Goal: Transaction & Acquisition: Purchase product/service

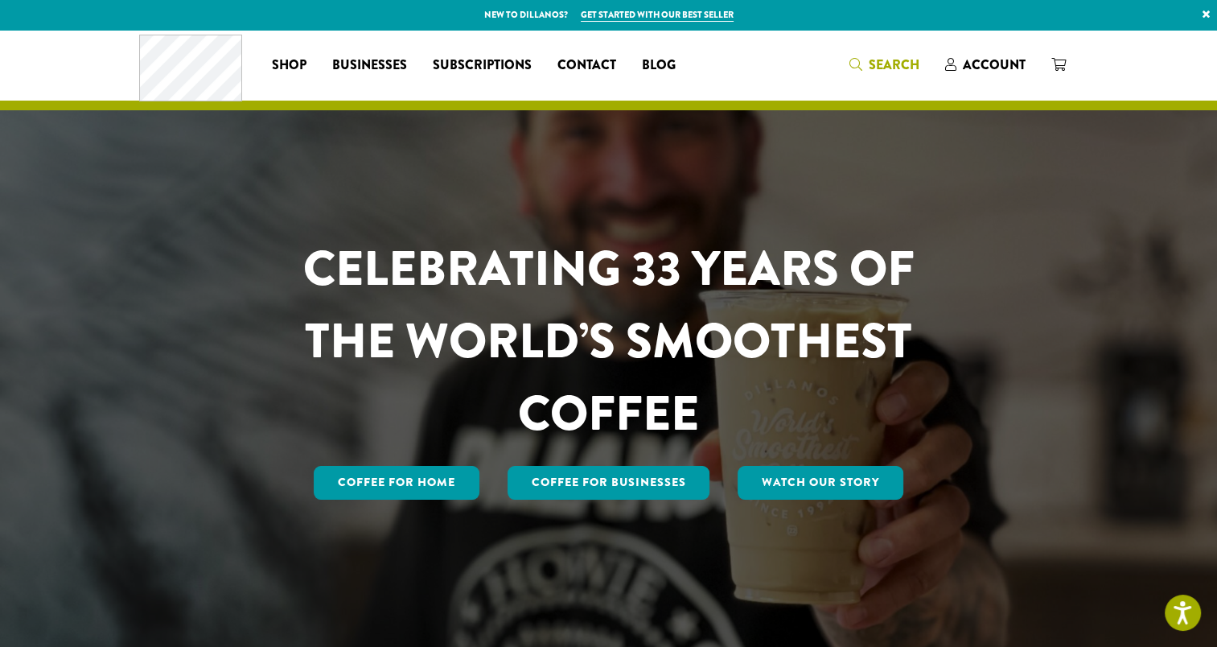
click at [866, 64] on span "Search" at bounding box center [885, 66] width 70 height 20
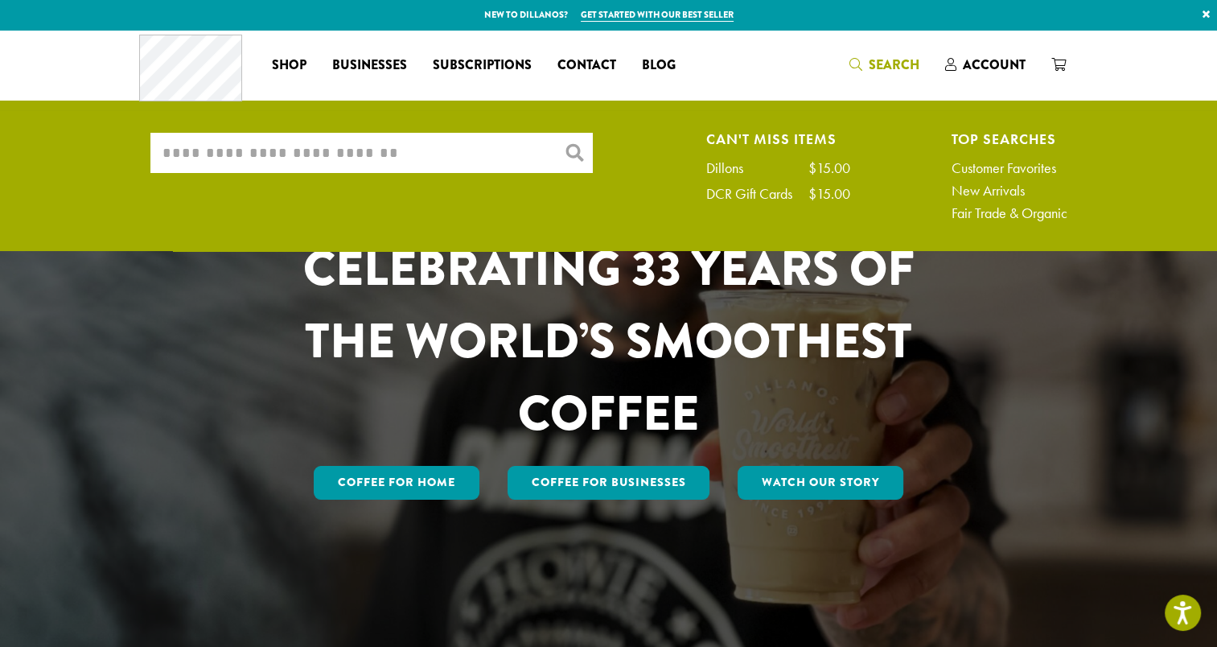
click at [370, 142] on input "What are you searching for?" at bounding box center [371, 153] width 443 height 40
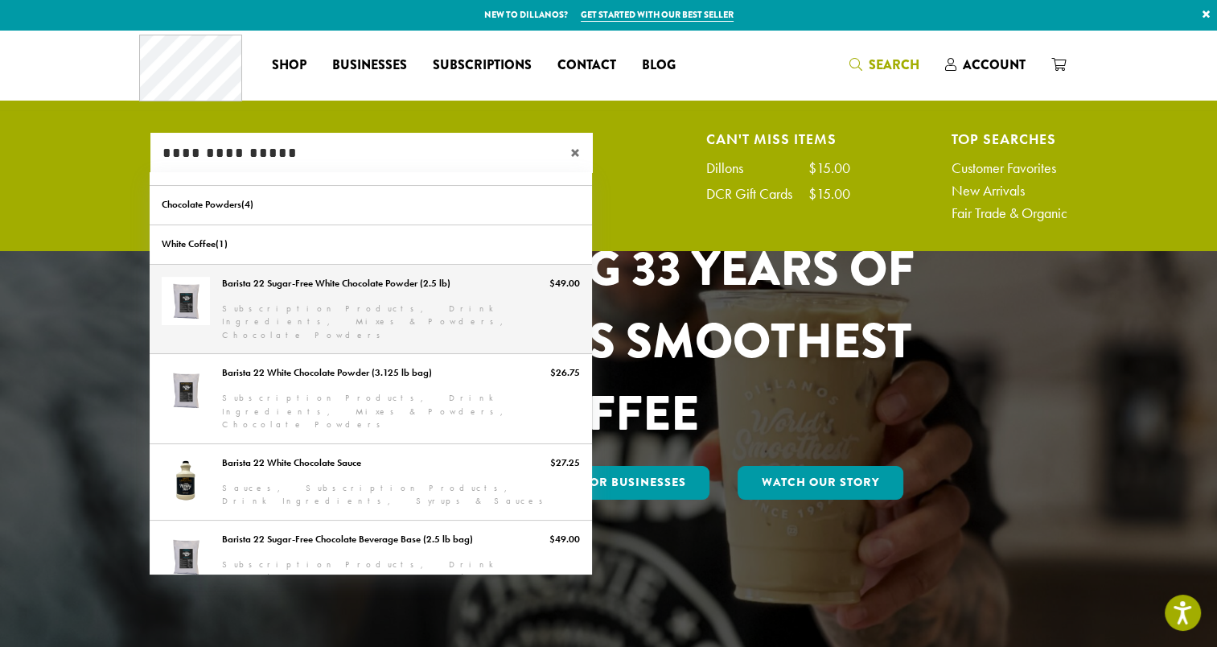
type input "**********"
click at [354, 283] on link "Barista 22 Sugar-Free White Chocolate Powder (2.5 lb)" at bounding box center [371, 309] width 443 height 89
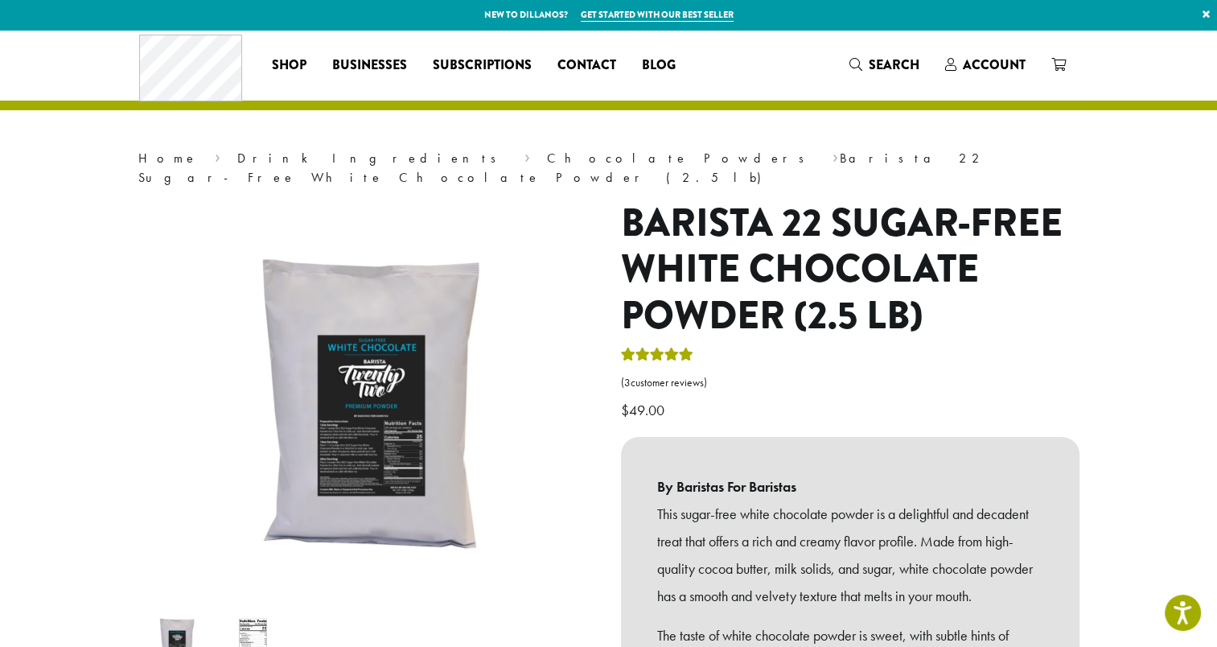
click at [805, 270] on h1 "Barista 22 Sugar-Free White Chocolate Powder (2.5 lb)" at bounding box center [850, 269] width 459 height 139
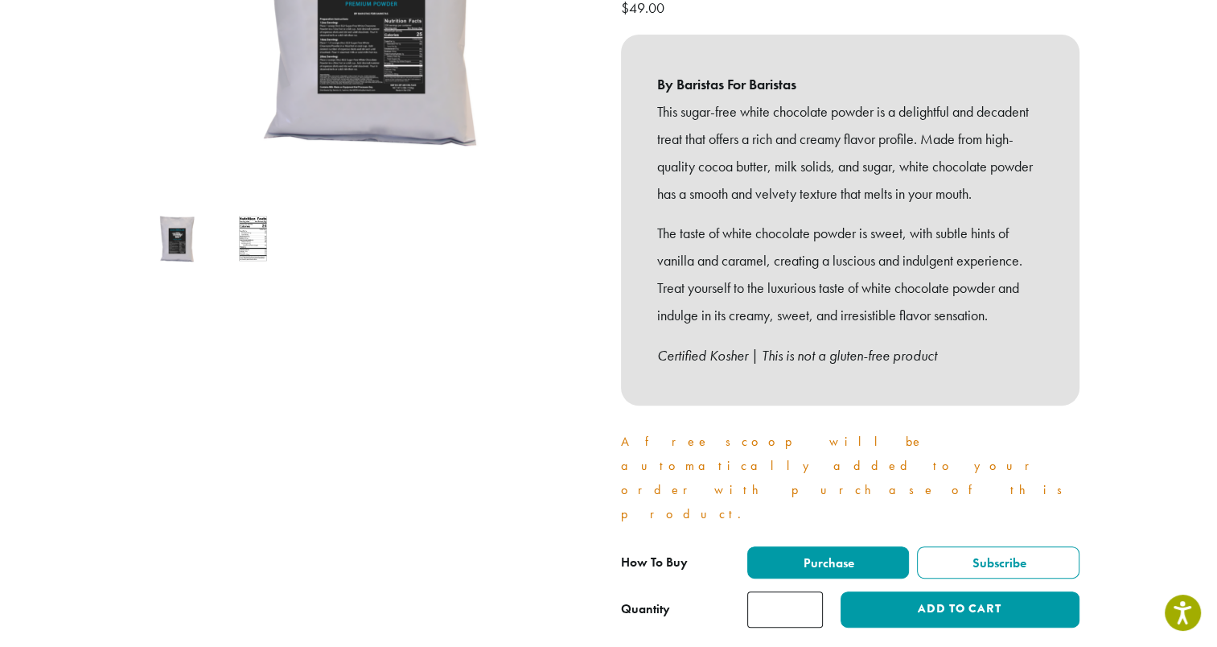
scroll to position [80, 0]
